Goal: Task Accomplishment & Management: Manage account settings

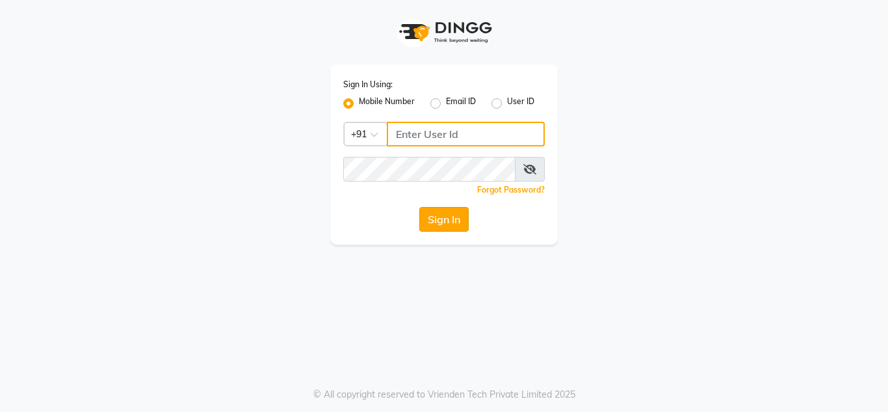
type input "9611560759"
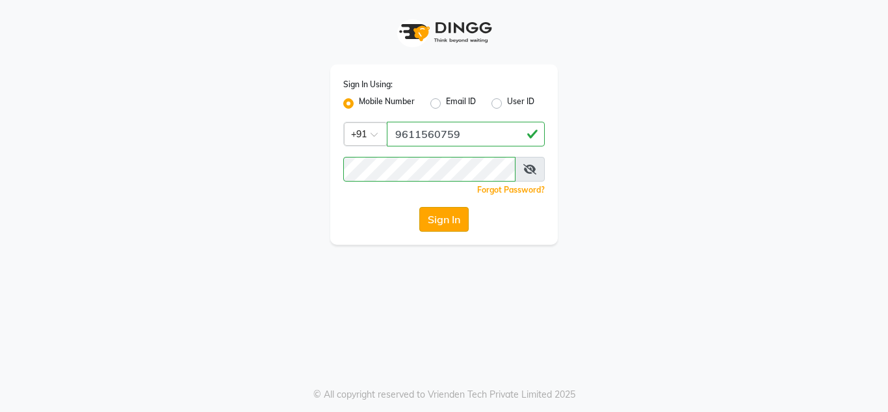
click at [451, 216] on button "Sign In" at bounding box center [443, 219] width 49 height 25
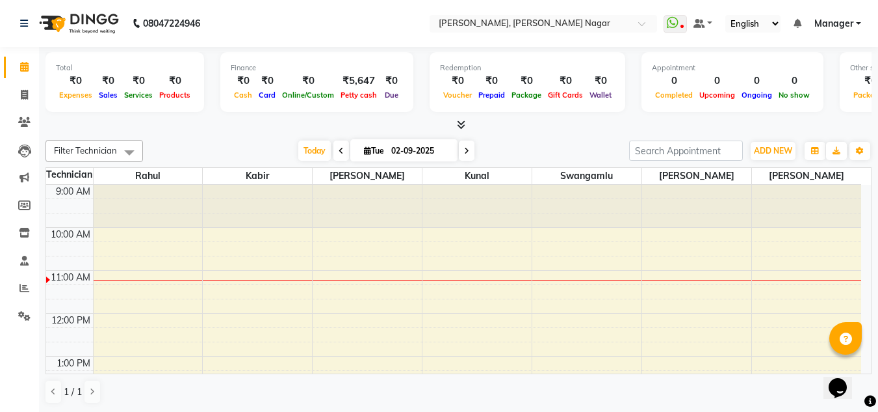
click at [844, 18] on span "Manager" at bounding box center [834, 24] width 39 height 14
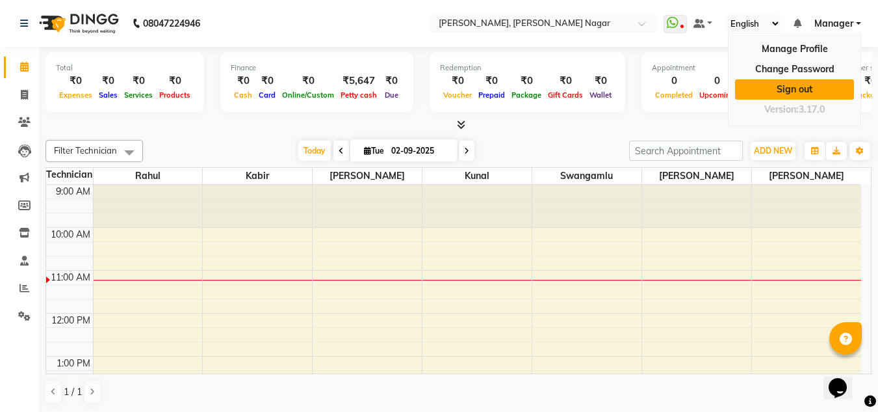
click at [796, 89] on link "Sign out" at bounding box center [794, 89] width 119 height 20
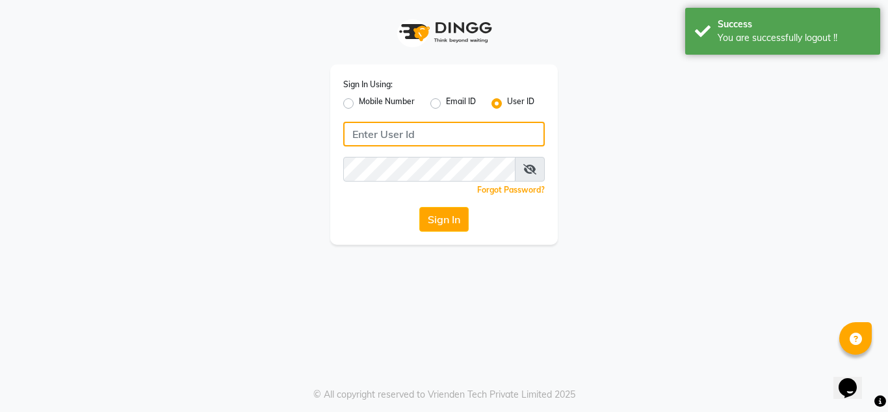
type input "9611560759"
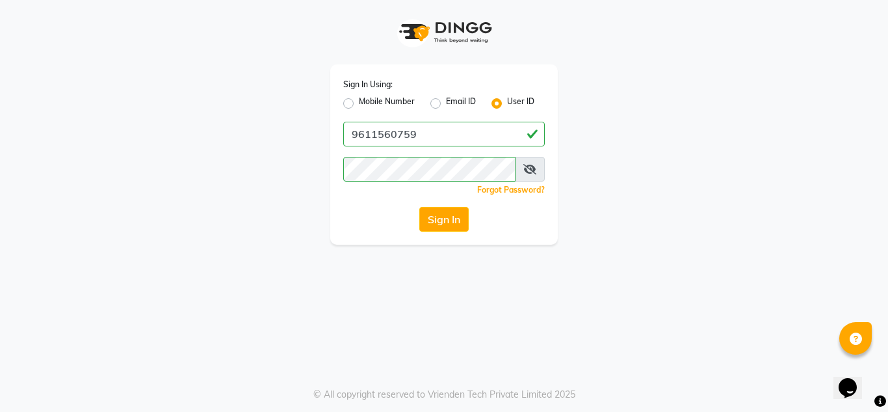
click at [359, 105] on label "Mobile Number" at bounding box center [387, 104] width 56 height 16
click at [359, 104] on input "Mobile Number" at bounding box center [363, 100] width 8 height 8
radio input "true"
radio input "false"
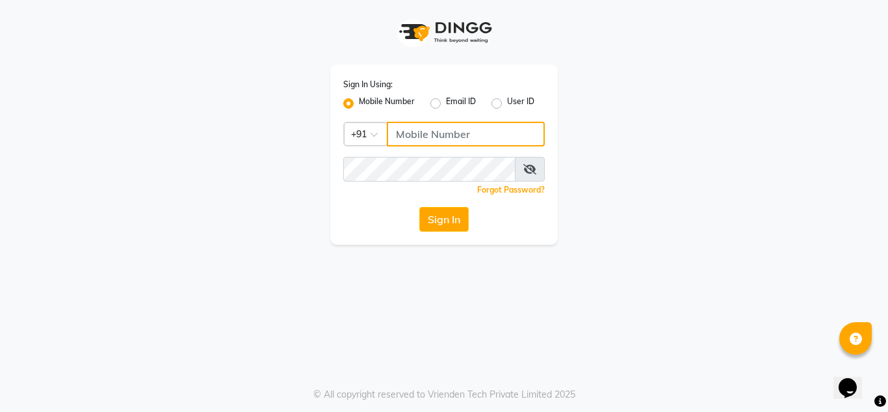
click at [436, 134] on input "Username" at bounding box center [466, 134] width 158 height 25
type input "7760894079"
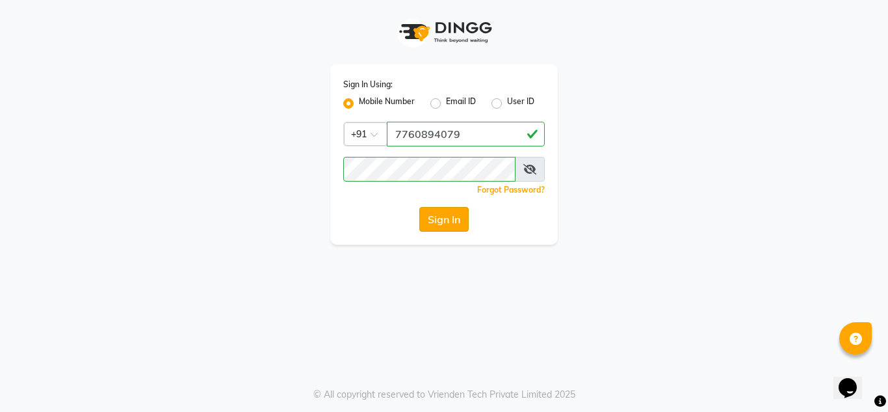
click at [439, 222] on button "Sign In" at bounding box center [443, 219] width 49 height 25
